Goal: Task Accomplishment & Management: Complete application form

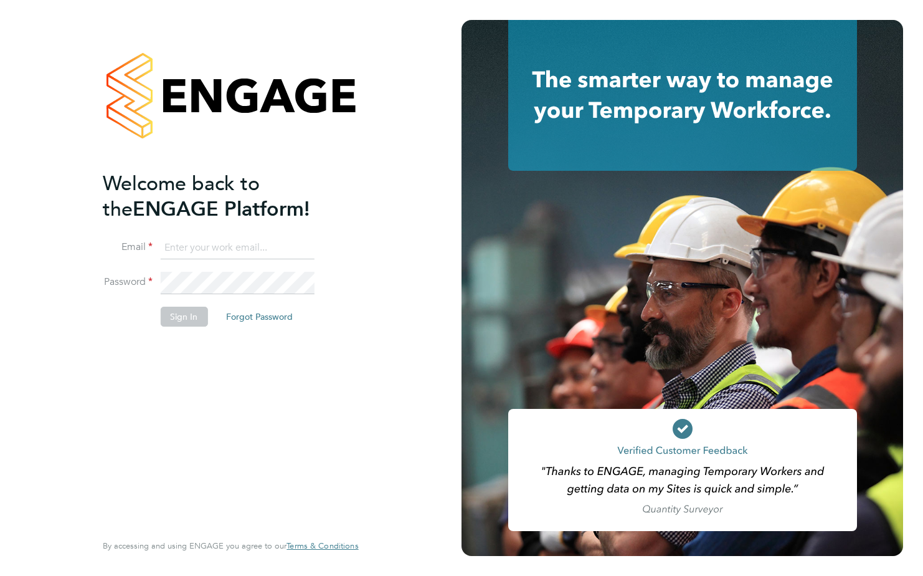
type input "mary.kelly1@justice.gov.uk"
click at [113, 302] on li "Password" at bounding box center [224, 289] width 243 height 35
click at [176, 318] on button "Sign In" at bounding box center [183, 316] width 47 height 20
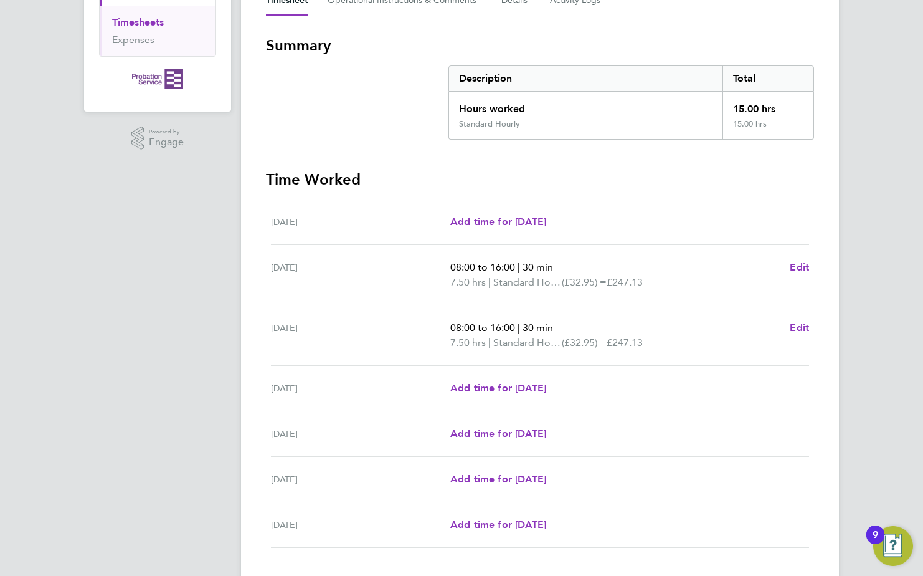
scroll to position [280, 0]
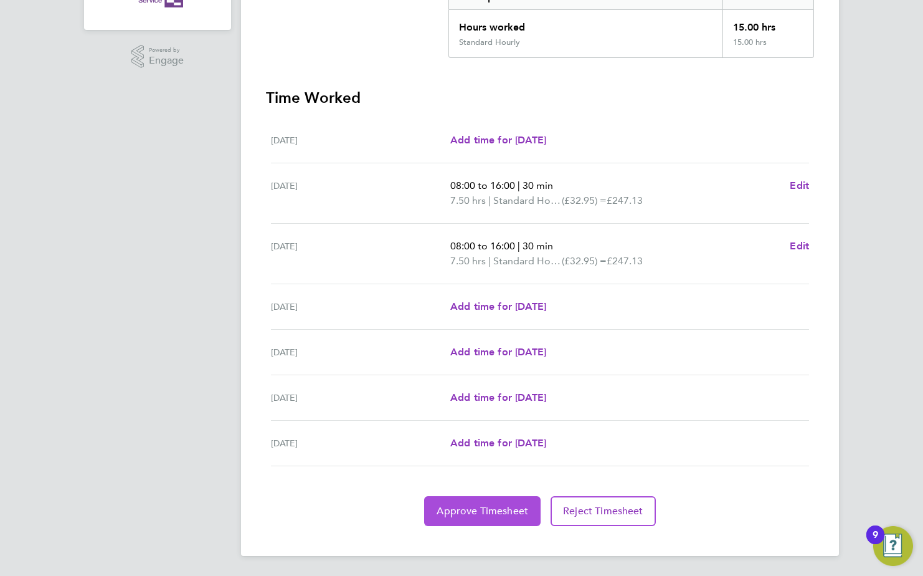
click at [484, 508] on span "Approve Timesheet" at bounding box center [483, 511] width 92 height 12
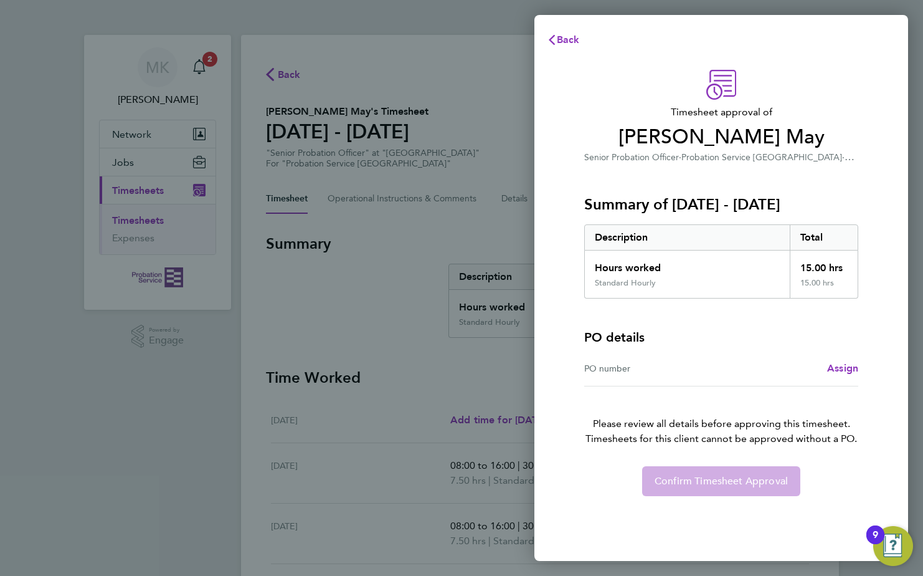
click at [660, 369] on div "PO number" at bounding box center [652, 368] width 137 height 15
click at [607, 366] on div "PO number" at bounding box center [652, 368] width 137 height 15
click at [596, 368] on div "PO number" at bounding box center [652, 368] width 137 height 15
click at [845, 367] on span "Assign" at bounding box center [842, 368] width 31 height 12
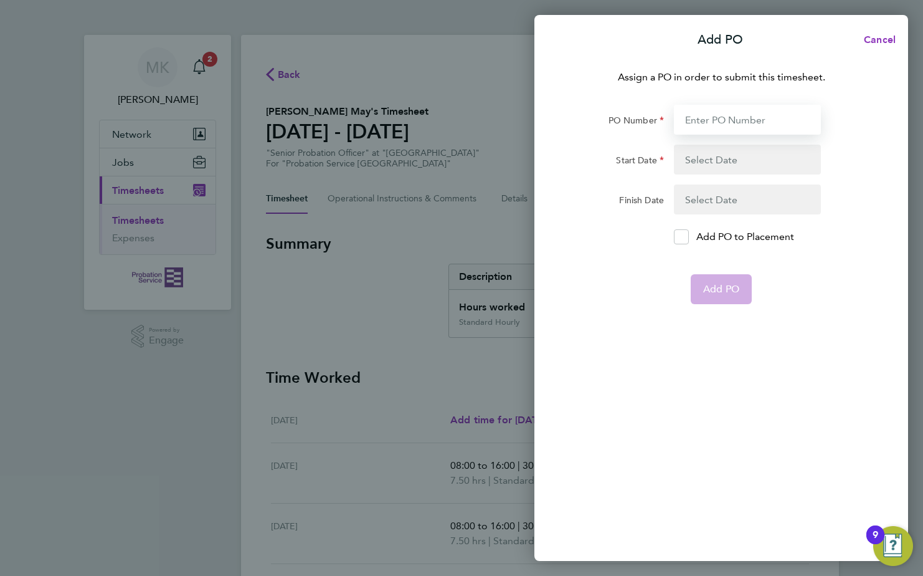
click at [711, 121] on input "PO Number" at bounding box center [747, 120] width 147 height 30
type input "21070717111"
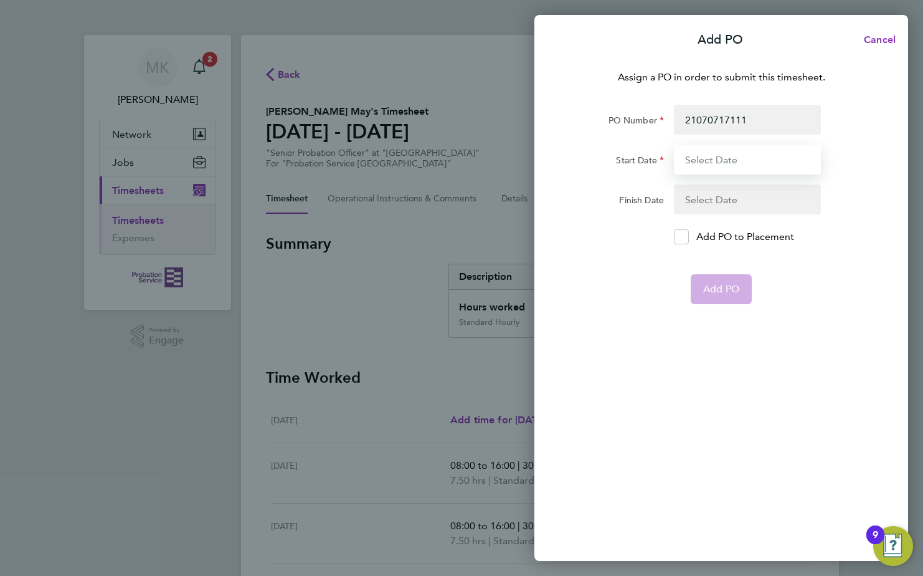
type input "[DATE]"
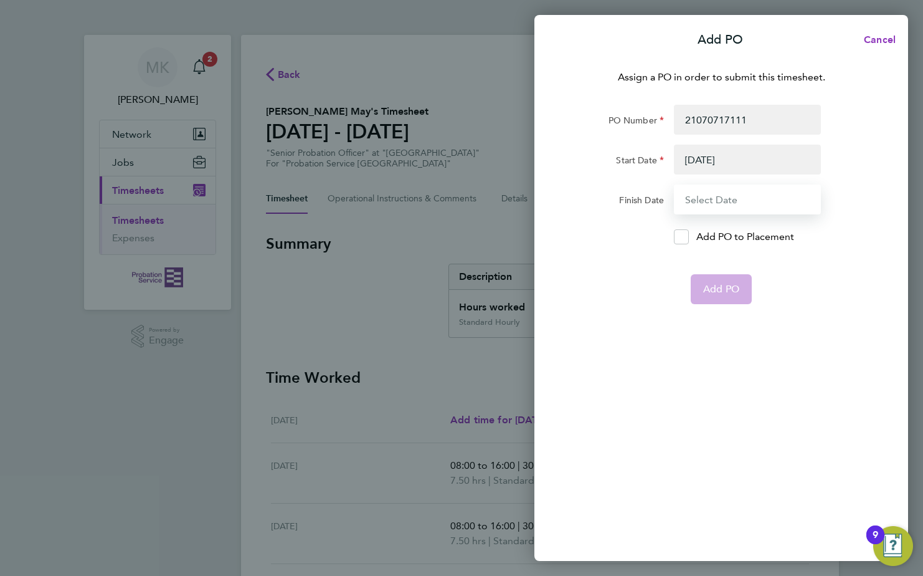
type input "[DATE]"
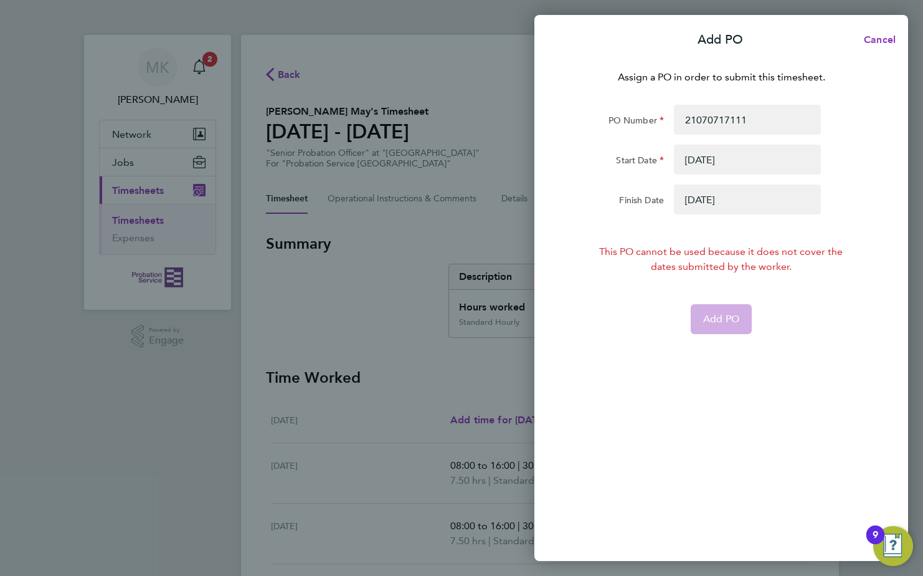
click at [695, 161] on button "button" at bounding box center [747, 160] width 147 height 30
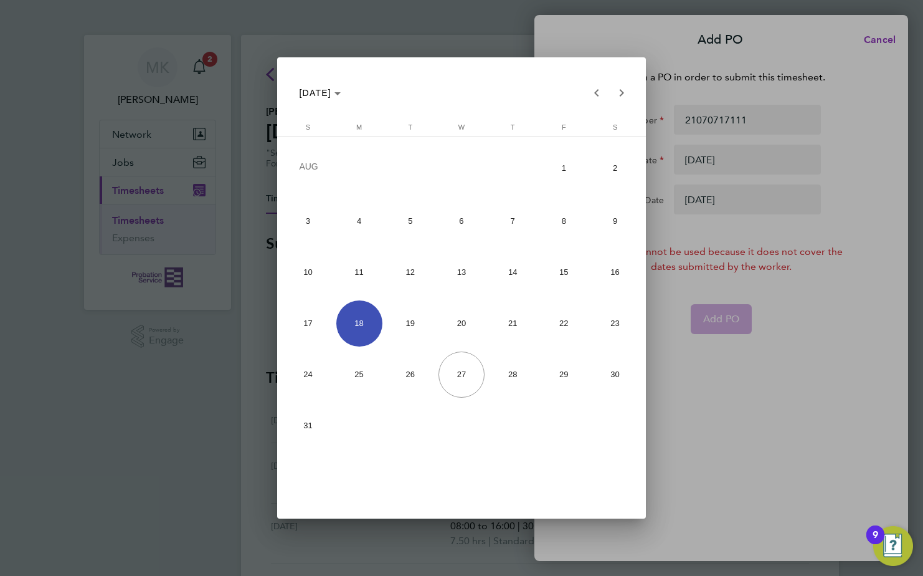
click at [397, 378] on span "26" at bounding box center [410, 374] width 46 height 46
type input "[DATE]"
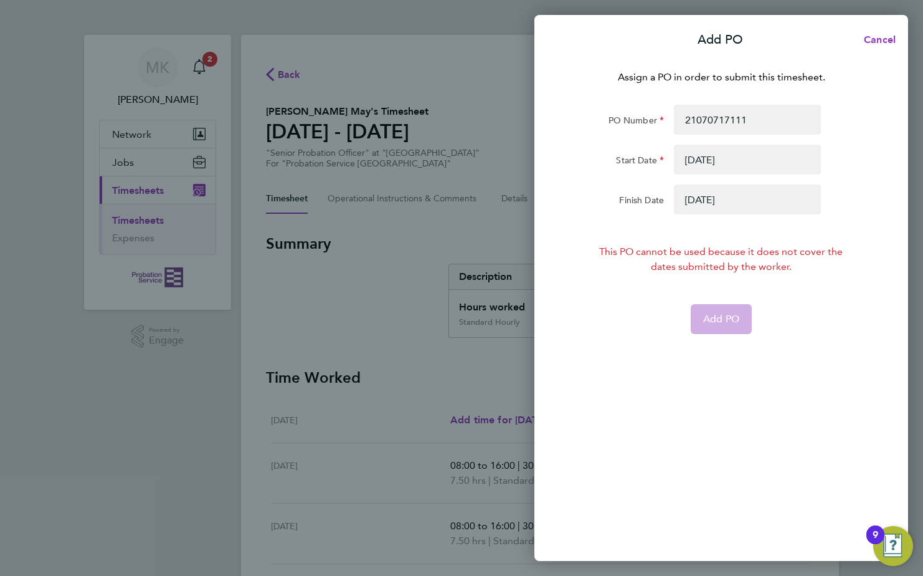
click at [693, 200] on button "button" at bounding box center [747, 199] width 147 height 30
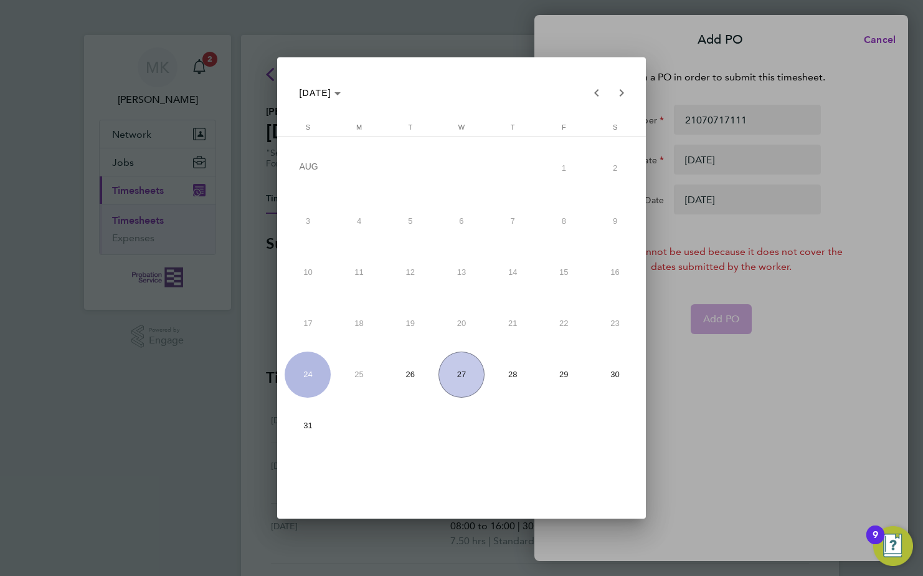
click at [449, 379] on span "27" at bounding box center [462, 374] width 46 height 46
type input "[DATE]"
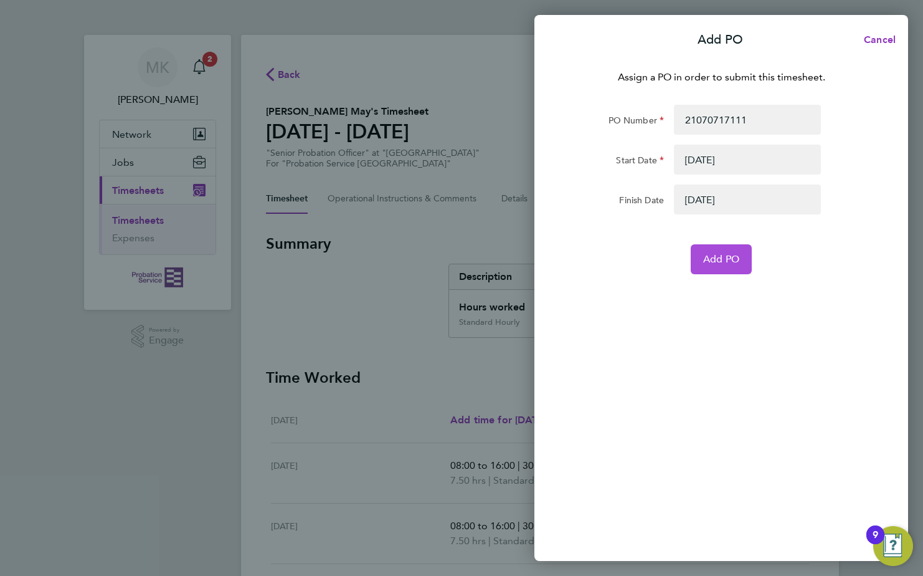
click at [722, 257] on span "Add PO" at bounding box center [721, 259] width 36 height 12
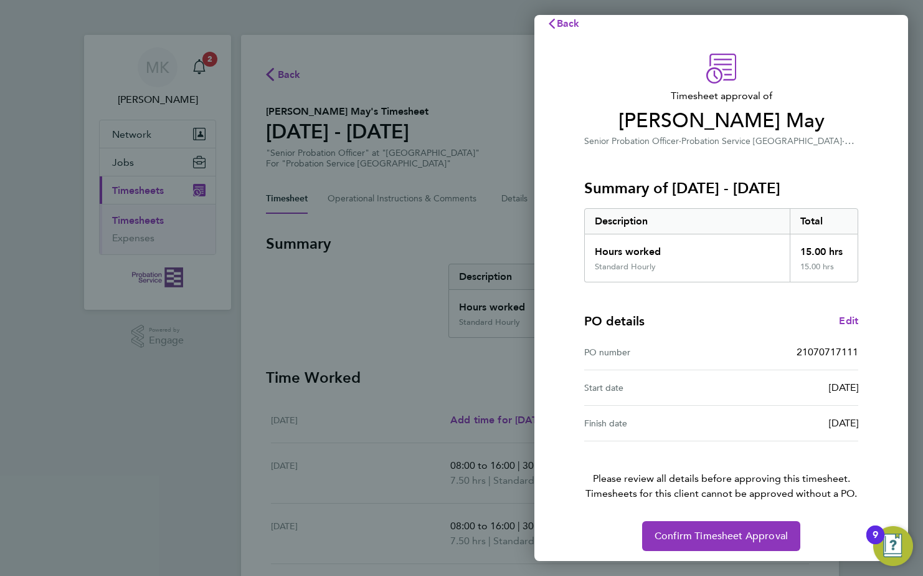
scroll to position [21, 0]
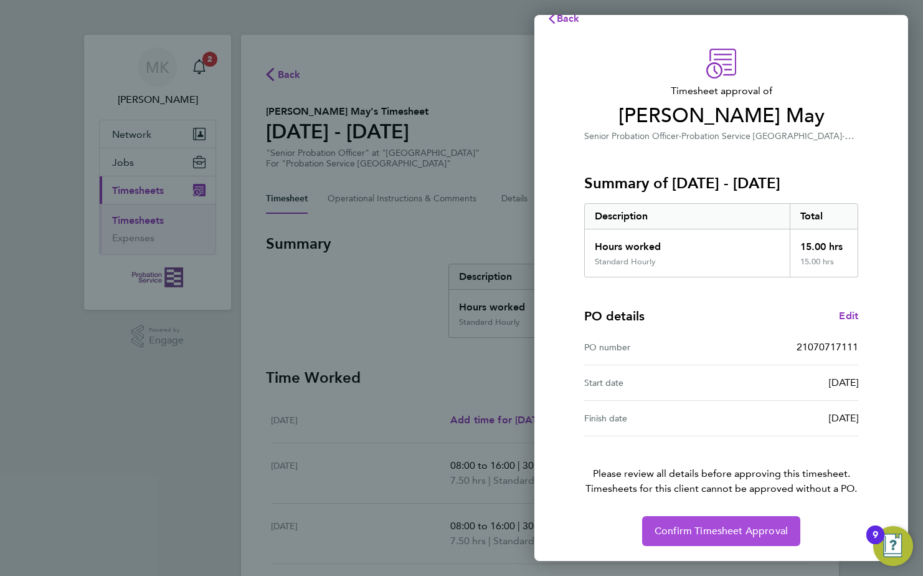
click at [694, 536] on span "Confirm Timesheet Approval" at bounding box center [721, 531] width 133 height 12
